Goal: Transaction & Acquisition: Purchase product/service

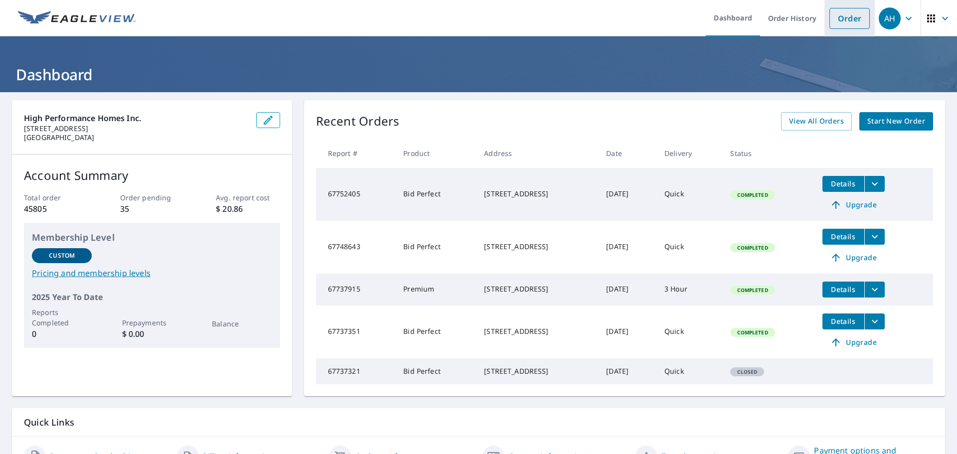
click at [836, 22] on link "Order" at bounding box center [850, 18] width 40 height 21
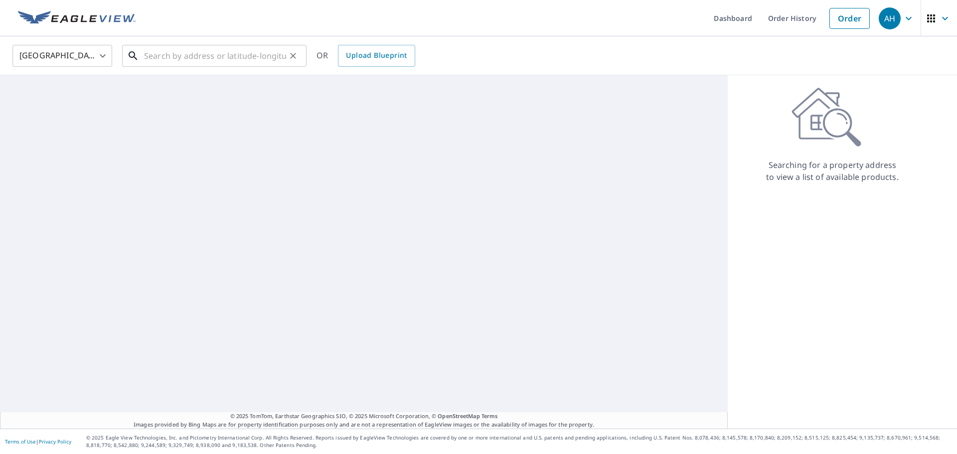
click at [207, 48] on input "text" at bounding box center [215, 56] width 142 height 28
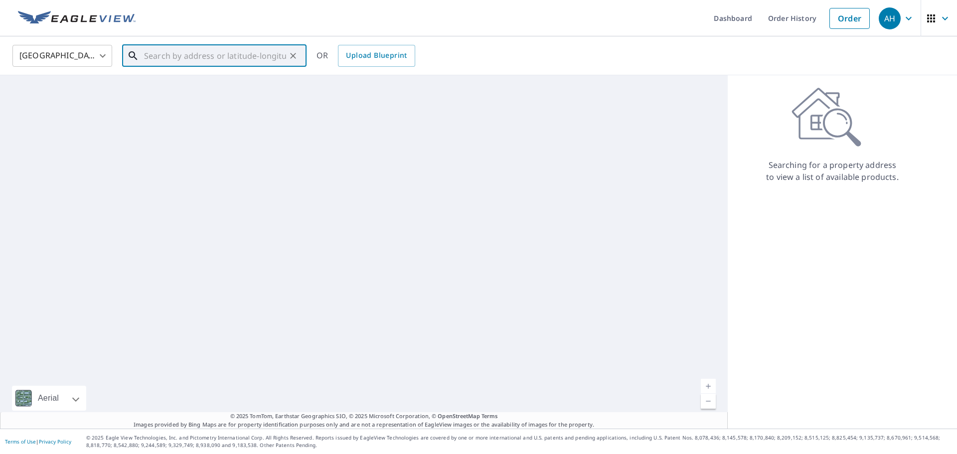
paste input "[STREET_ADDRESS]"
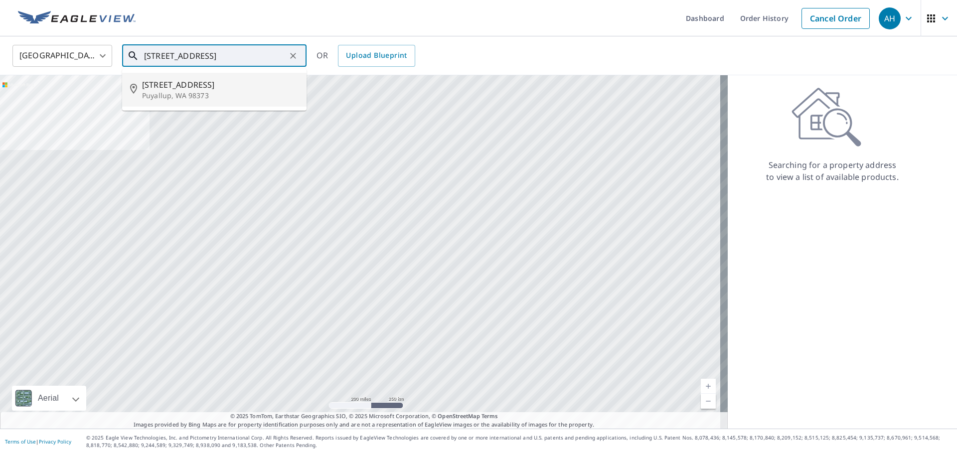
click at [182, 91] on p "Puyallup, WA 98373" at bounding box center [220, 96] width 157 height 10
type input "[STREET_ADDRESS]"
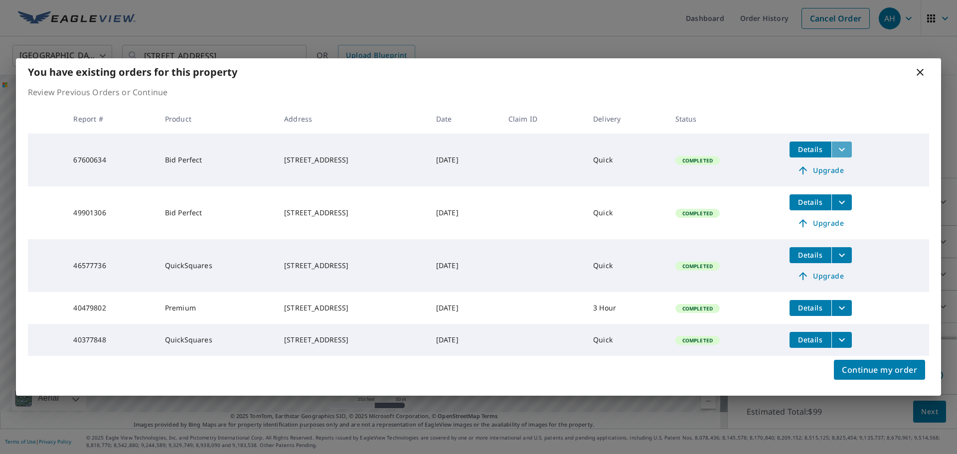
click at [845, 148] on icon "filesDropdownBtn-67600634" at bounding box center [842, 149] width 6 height 3
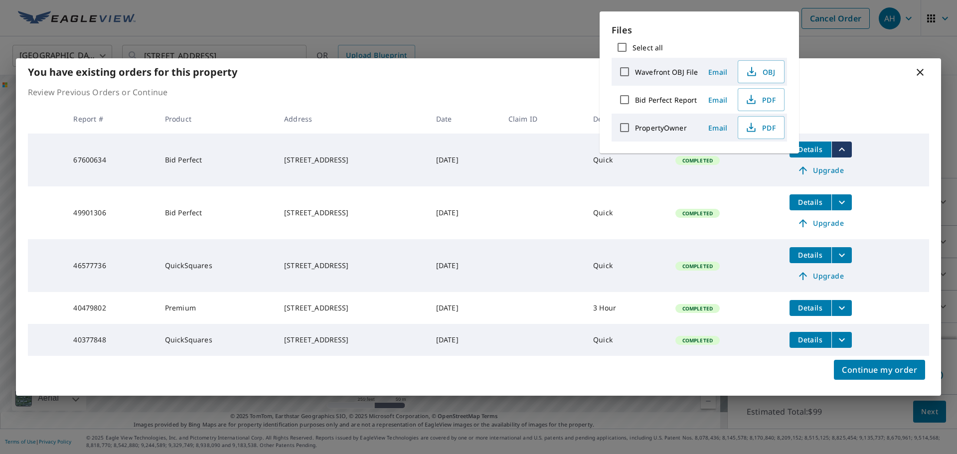
click at [630, 102] on input "Bid Perfect Report" at bounding box center [624, 99] width 21 height 21
checkbox input "true"
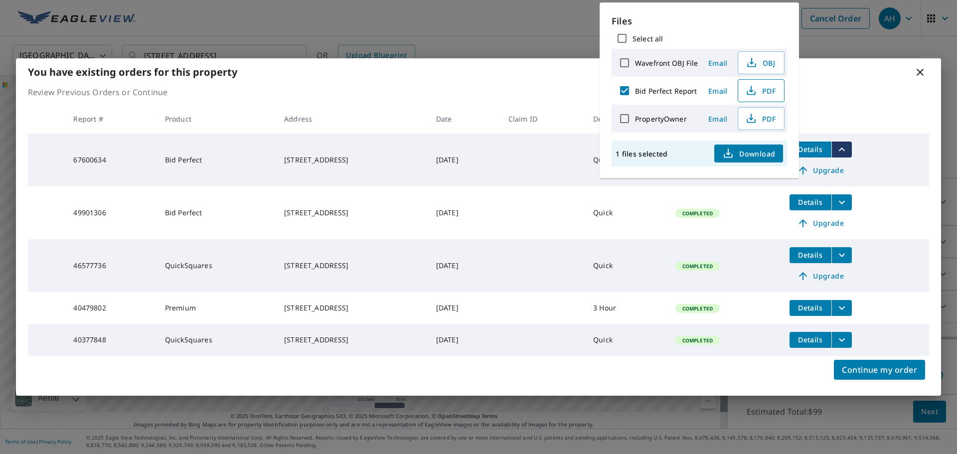
click at [752, 96] on icon "button" at bounding box center [751, 91] width 12 height 12
click at [478, 87] on p "Review Previous Orders or Continue" at bounding box center [478, 92] width 901 height 12
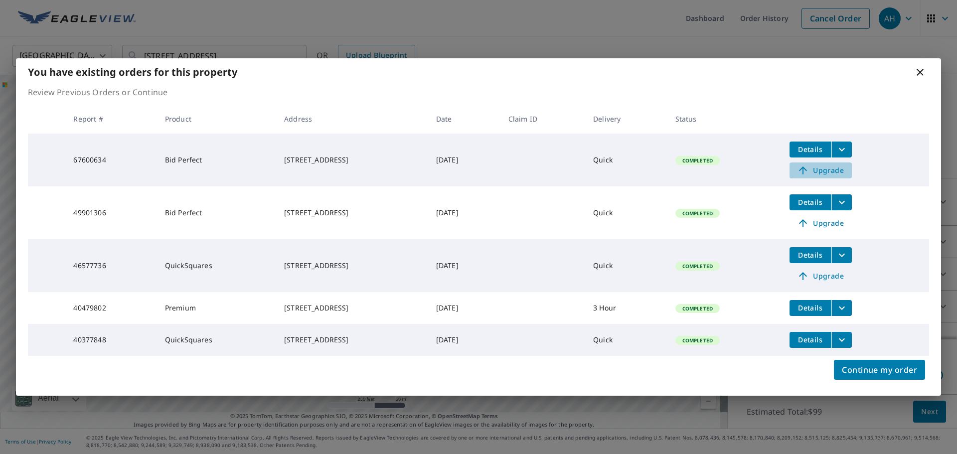
click at [834, 168] on span "Upgrade" at bounding box center [821, 171] width 50 height 12
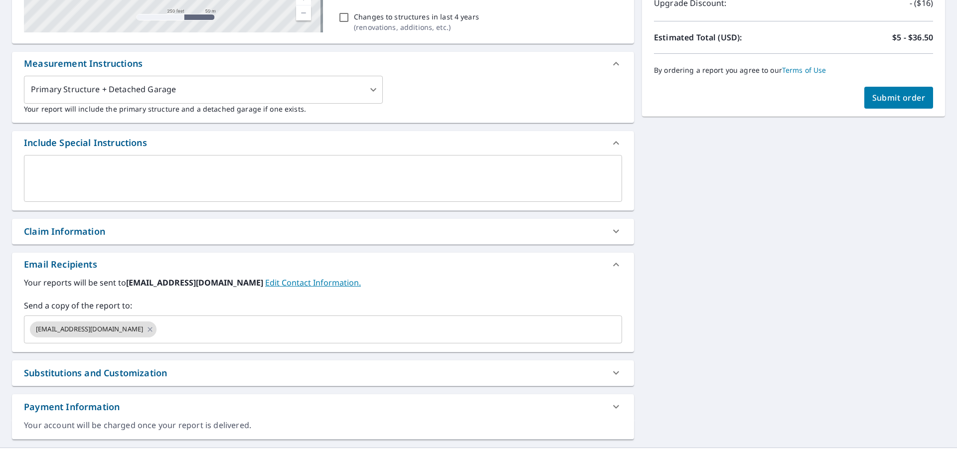
scroll to position [244, 0]
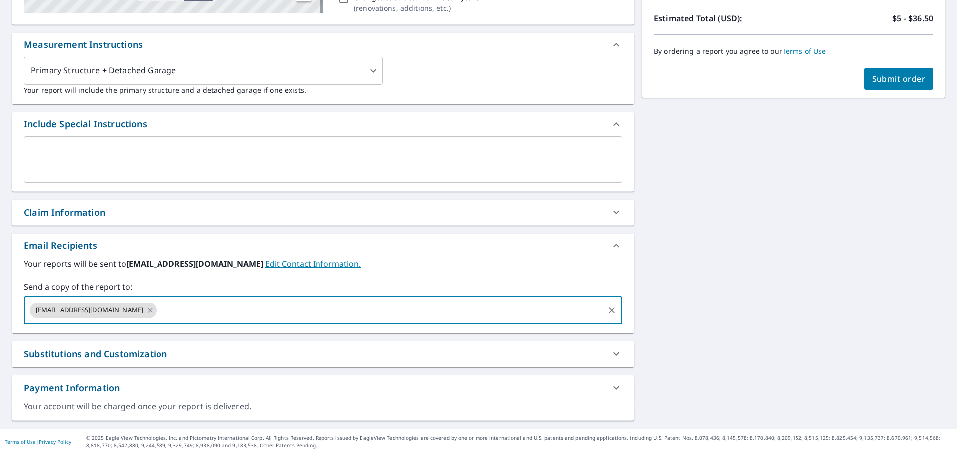
click at [158, 305] on input "text" at bounding box center [380, 310] width 445 height 19
paste input "[EMAIL_ADDRESS][DOMAIN_NAME]> to: [PERSON_NAME] <[PERSON_NAME][EMAIL_ADDRESS][D…"
drag, startPoint x: 182, startPoint y: 313, endPoint x: 510, endPoint y: 326, distance: 327.8
click at [510, 325] on div "[EMAIL_ADDRESS][DOMAIN_NAME] [EMAIL_ADDRESS][DOMAIN_NAME]> to: [PERSON_NAME] <[…" at bounding box center [323, 311] width 598 height 28
type input "[EMAIL_ADDRESS][DOMAIN_NAME]"
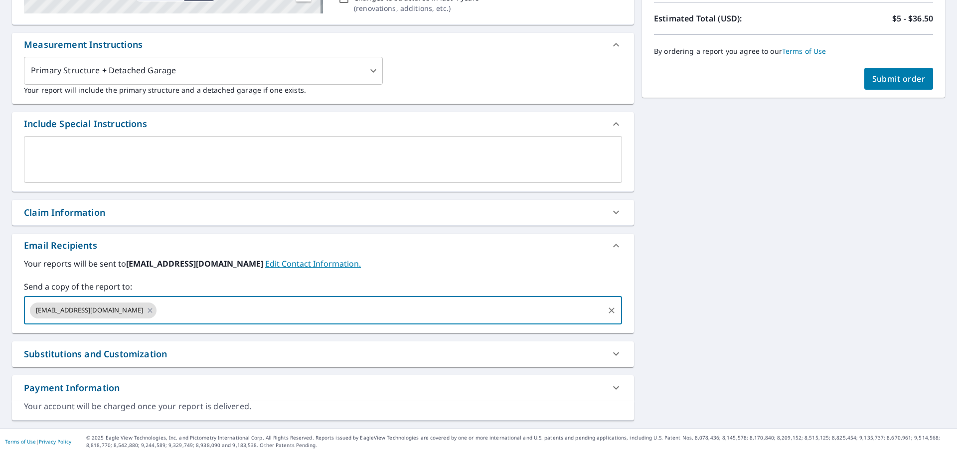
checkbox input "true"
paste input "[EMAIL_ADDRESS][DOMAIN_NAME]> to: [PERSON_NAME] <[PERSON_NAME][EMAIL_ADDRESS][D…"
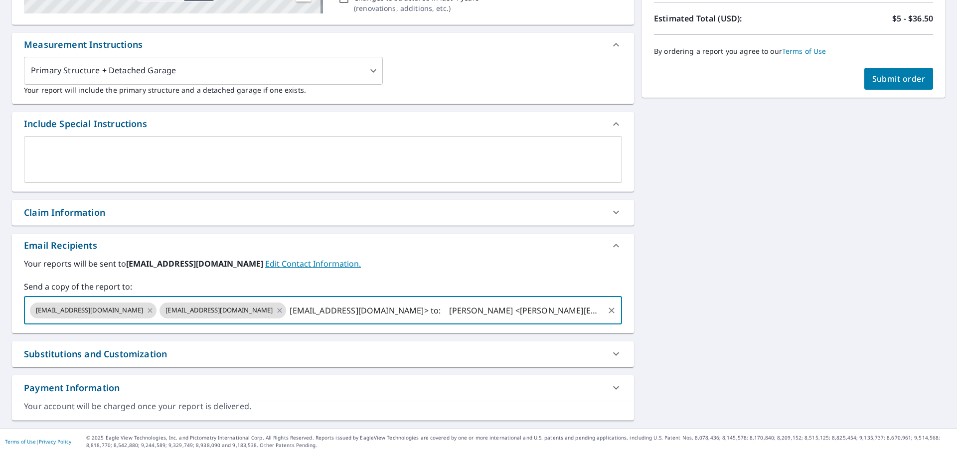
drag, startPoint x: 362, startPoint y: 310, endPoint x: 138, endPoint y: 312, distance: 224.4
click at [138, 312] on div "[EMAIL_ADDRESS][DOMAIN_NAME] [EMAIL_ADDRESS][DOMAIN_NAME] [EMAIL_ADDRESS][DOMAI…" at bounding box center [323, 311] width 598 height 28
type input "[PERSON_NAME][EMAIL_ADDRESS][DOMAIN_NAME]"
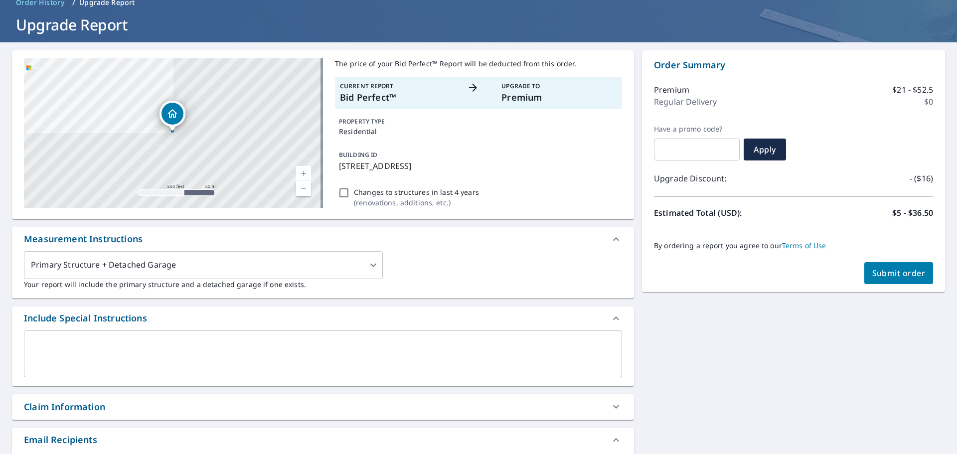
scroll to position [0, 0]
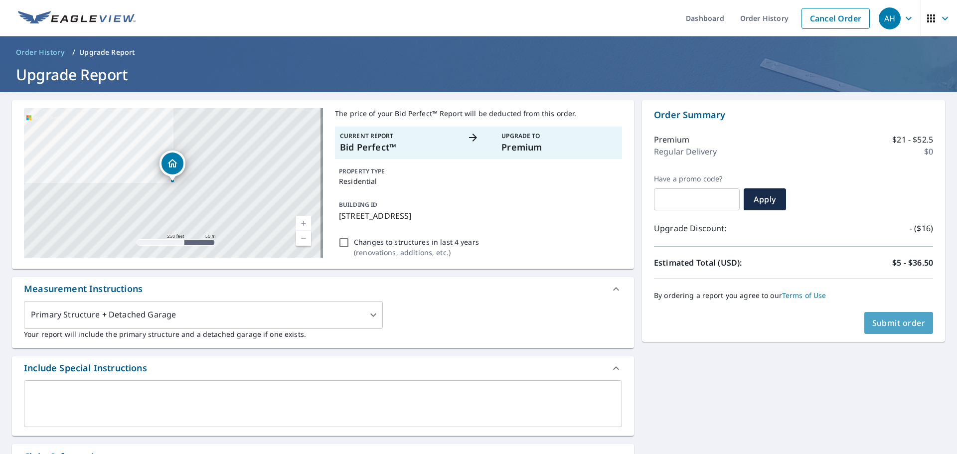
click at [900, 314] on button "Submit order" at bounding box center [899, 323] width 69 height 22
checkbox input "true"
